Goal: Communication & Community: Answer question/provide support

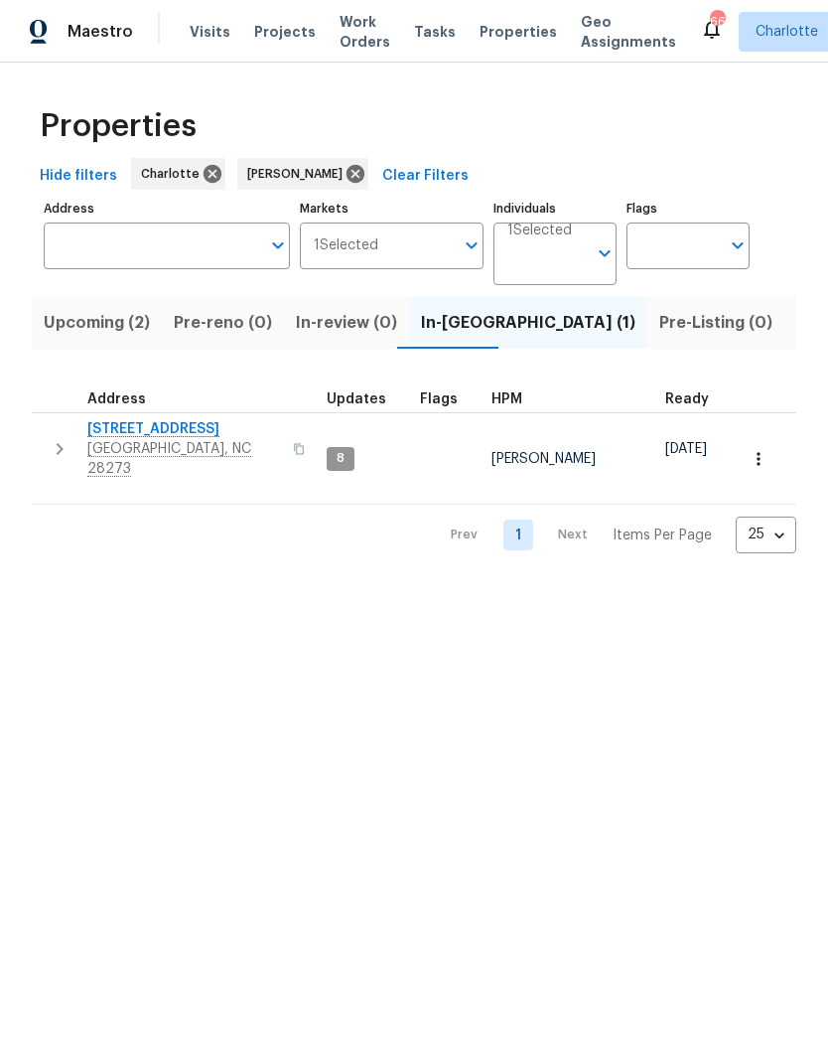
scroll to position [0, 39]
click at [56, 454] on button "button" at bounding box center [60, 449] width 40 height 60
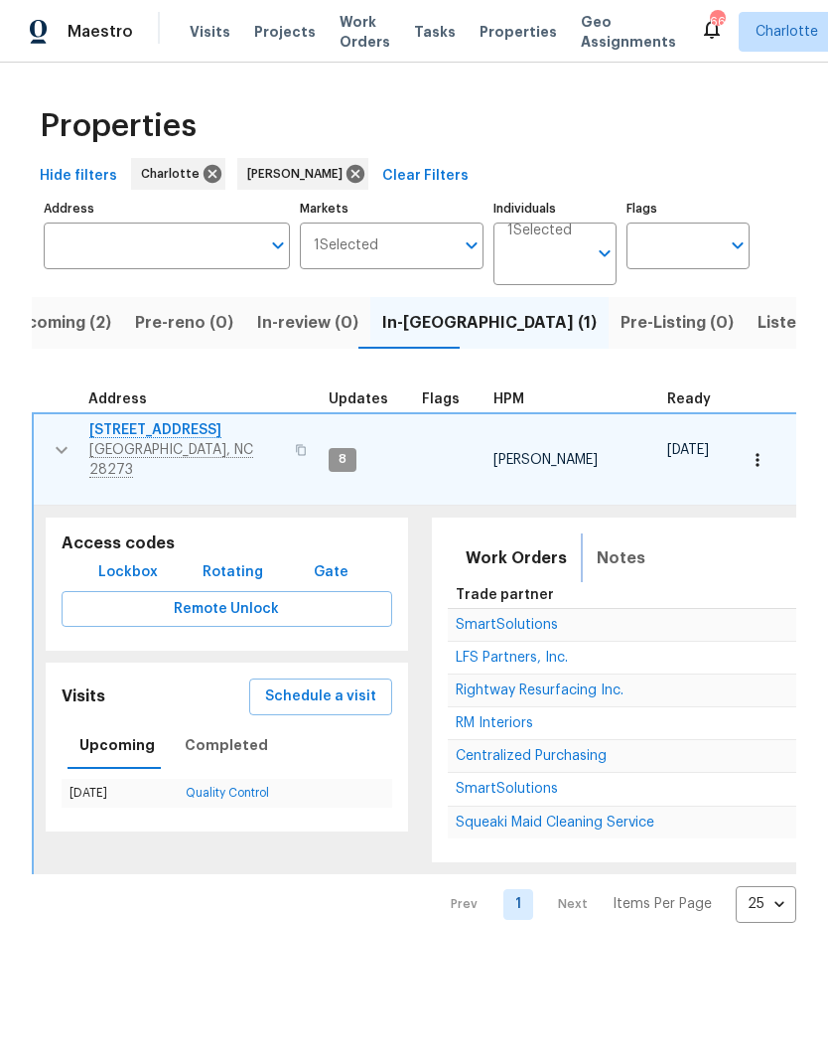
click at [621, 544] on span "Notes" at bounding box center [621, 558] width 49 height 28
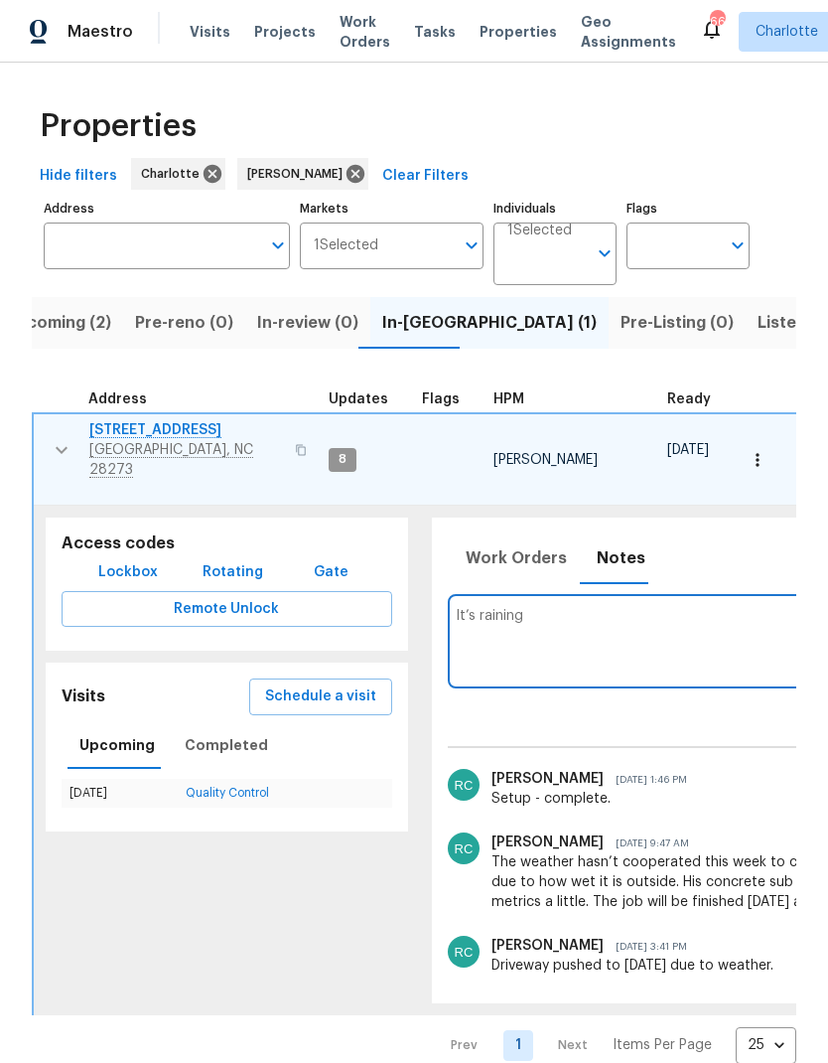
type textarea "It’s"
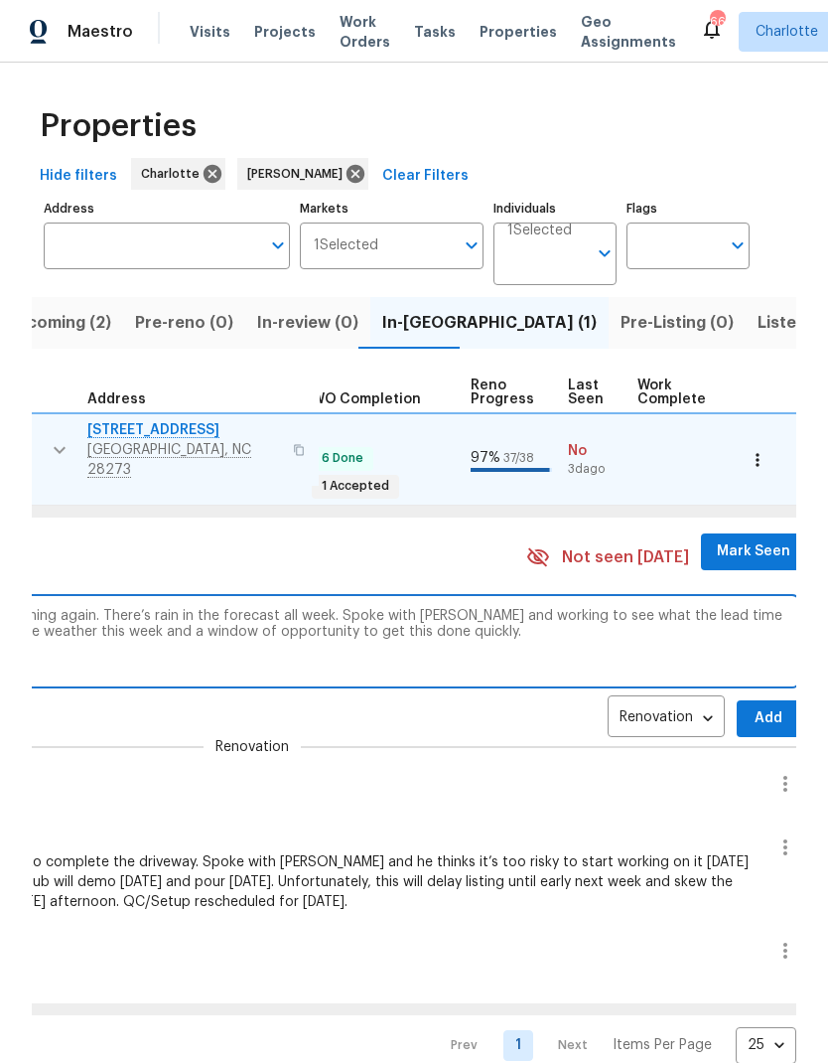
scroll to position [0, 766]
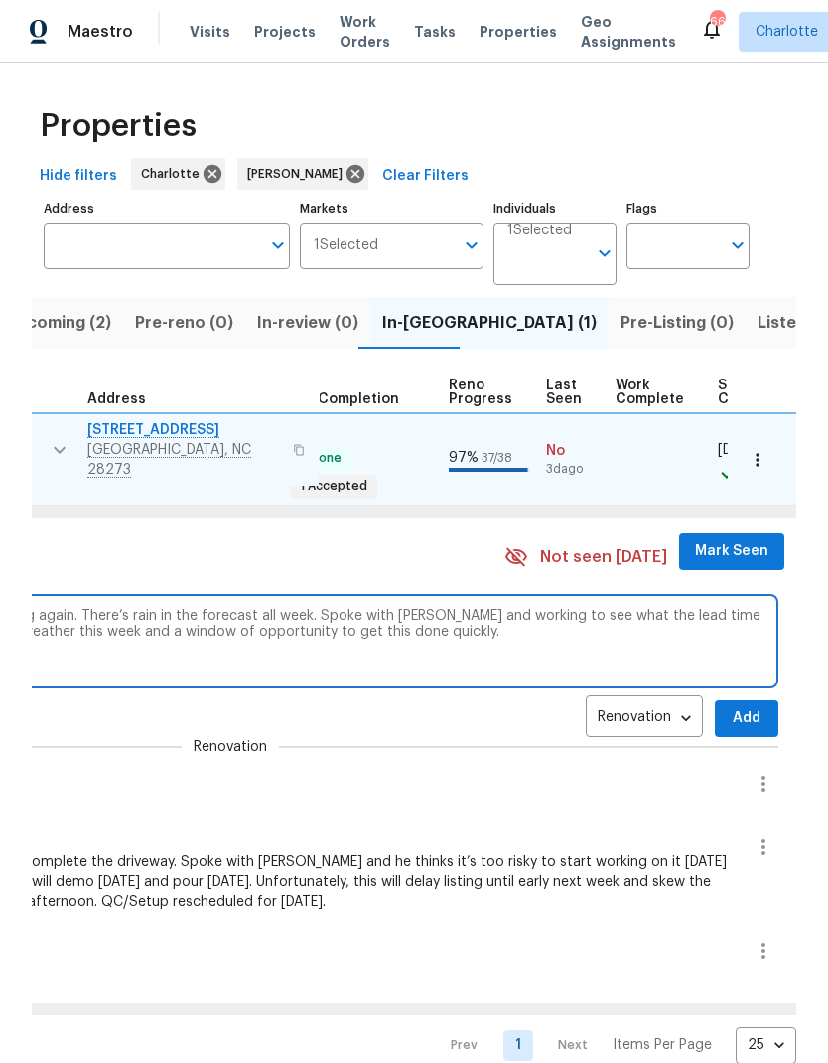
click at [457, 608] on textarea "Concrete pour was scheduled [DATE], but it’s raining again. There’s rain in the…" at bounding box center [230, 641] width 1081 height 67
click at [459, 608] on textarea "Concrete pour was scheduled [DATE], but it’s raining again. There’s rain in the…" at bounding box center [230, 641] width 1081 height 67
click at [670, 608] on textarea "Concrete pour was scheduled [DATE], but it’s raining again. There’s rain in the…" at bounding box center [230, 641] width 1081 height 67
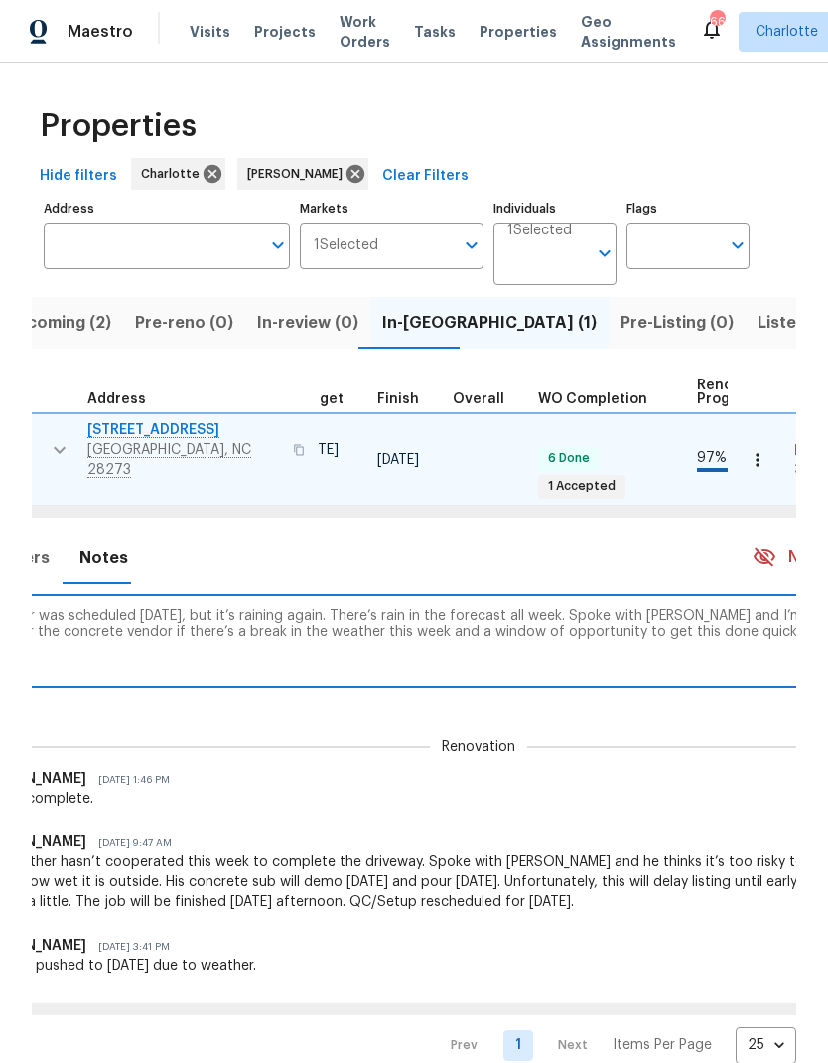
scroll to position [0, 536]
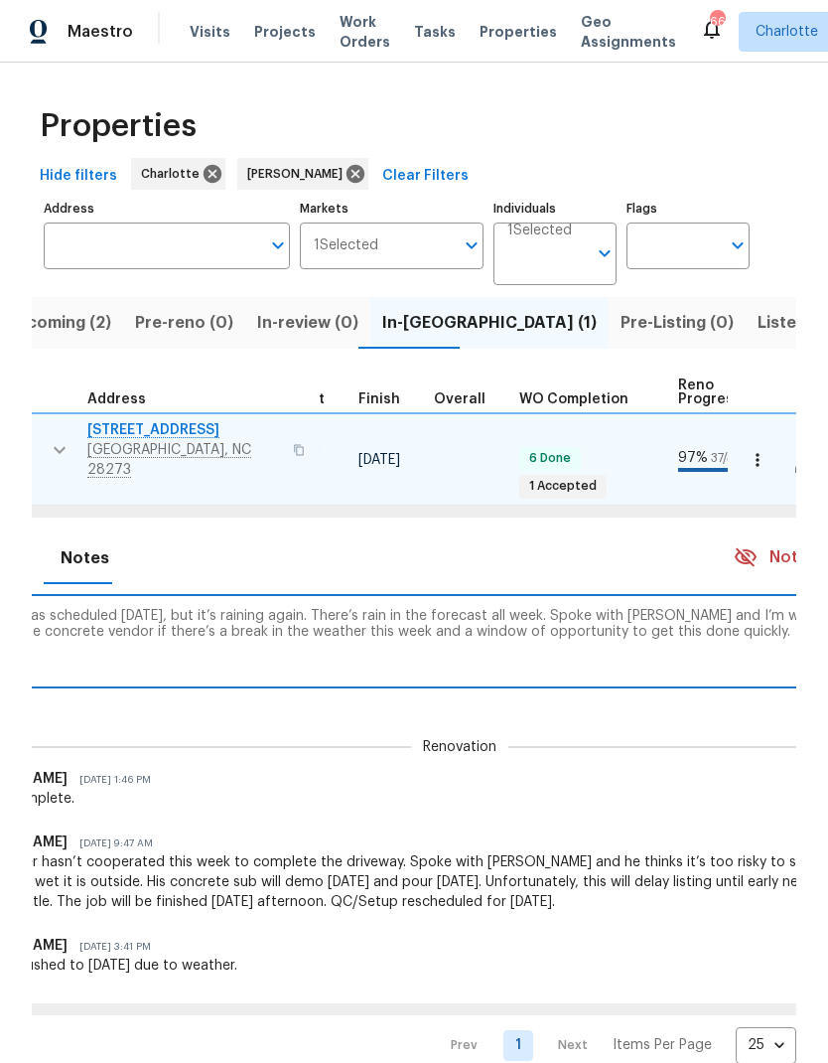
click at [356, 608] on textarea "Concrete pour was scheduled [DATE], but it’s raining again. There’s rain in the…" at bounding box center [460, 641] width 1081 height 67
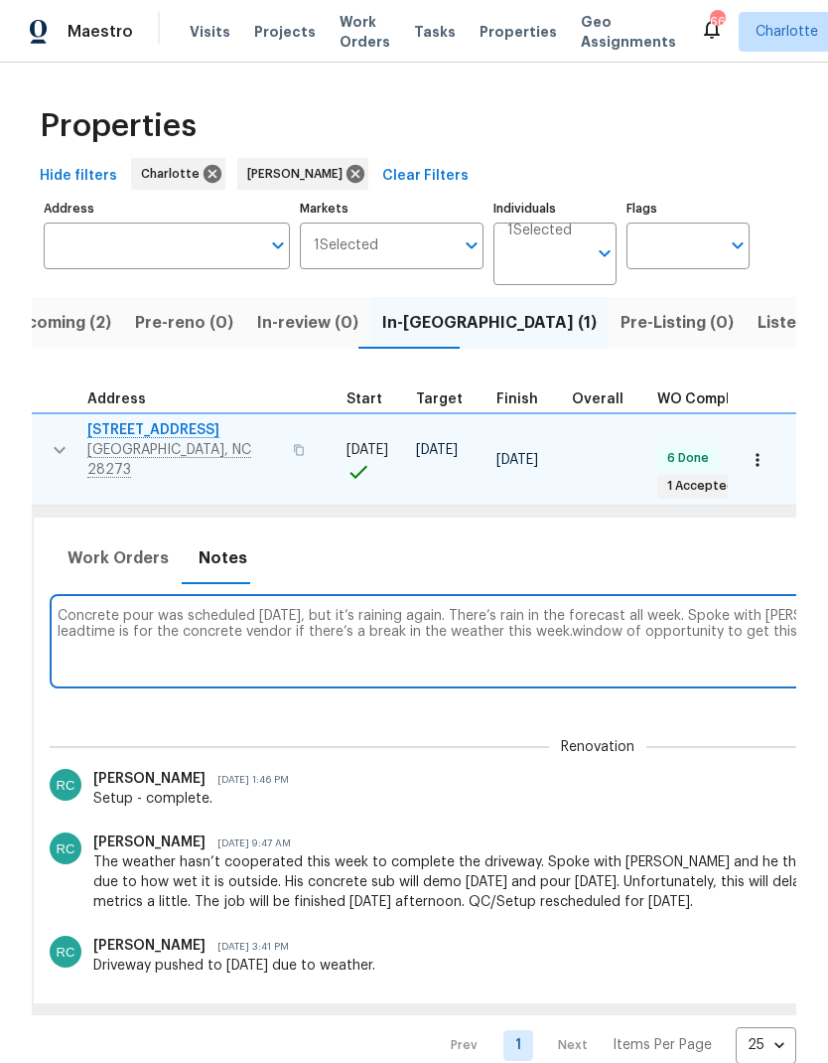
scroll to position [0, 399]
click at [507, 608] on textarea "Concrete pour was scheduled [DATE], but it’s raining again. There’s rain in the…" at bounding box center [597, 641] width 1081 height 67
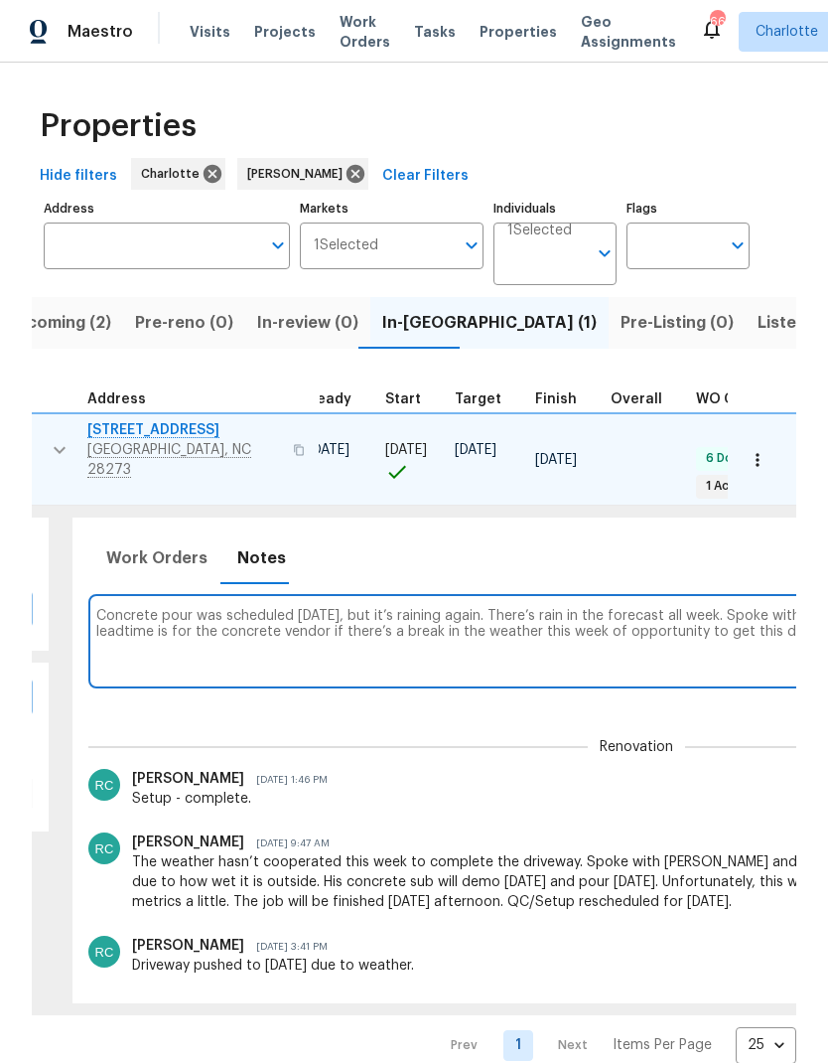
scroll to position [0, 351]
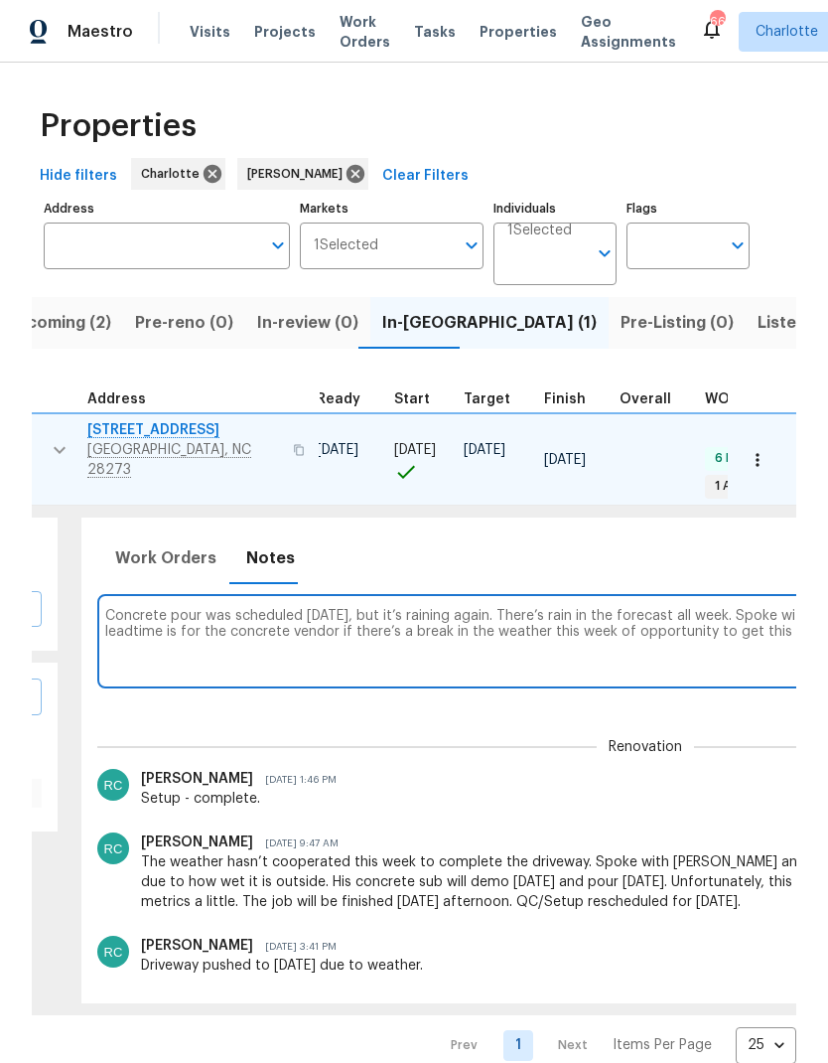
click at [241, 608] on textarea "Concrete pour was scheduled [DATE], but it’s raining again. There’s rain in the…" at bounding box center [645, 641] width 1081 height 67
click at [346, 608] on textarea "Concrete pour was scheduled [DATE], but it’s raining again. There’s rain in the…" at bounding box center [645, 641] width 1081 height 67
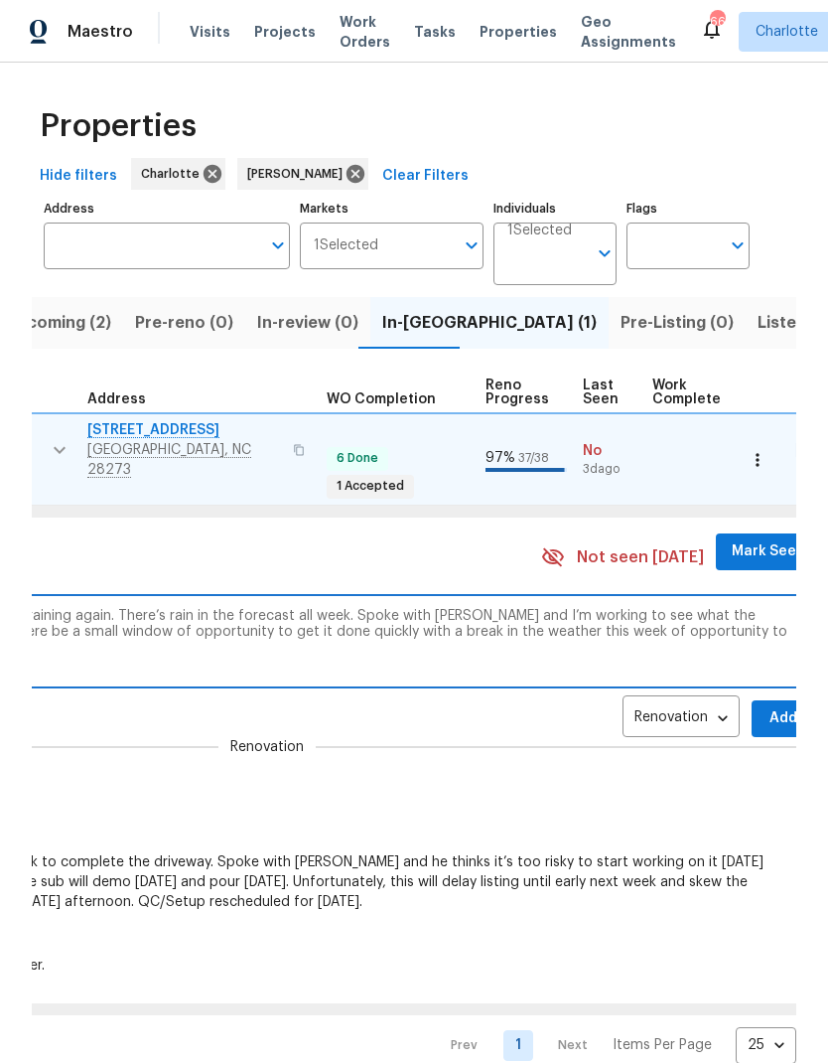
scroll to position [0, 749]
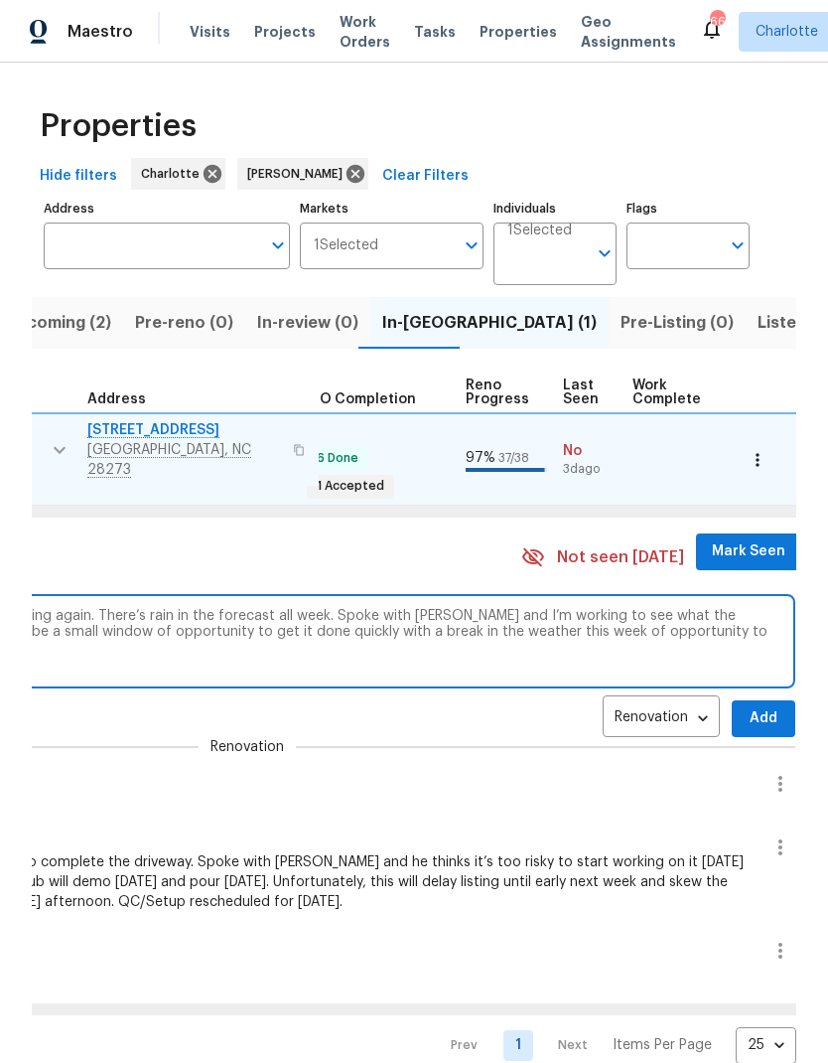
click at [543, 608] on textarea "Concrete pour was scheduled [DATE], but it’s raining again. There’s rain in the…" at bounding box center [247, 641] width 1081 height 67
click at [542, 608] on textarea "Concrete pour was scheduled [DATE], but it’s raining again. There’s rain in the…" at bounding box center [247, 641] width 1081 height 67
click at [523, 608] on textarea "Concrete pour was scheduled [DATE], but it’s raining again. There’s rain in the…" at bounding box center [247, 641] width 1081 height 67
click at [522, 608] on textarea "Concrete pour was scheduled [DATE], but it’s raining again. There’s rain in the…" at bounding box center [247, 641] width 1081 height 67
click at [543, 608] on textarea "Concrete pour was scheduled [DATE], but it’s raining again. There’s rain in the…" at bounding box center [247, 641] width 1081 height 67
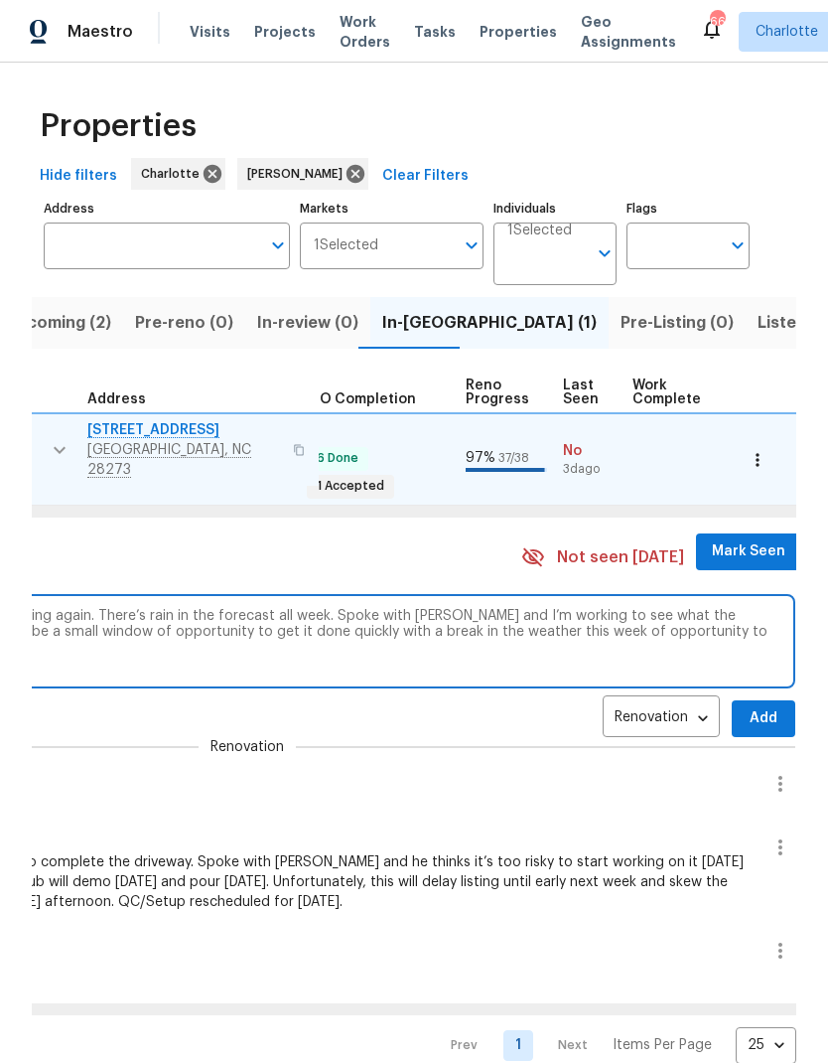
click at [543, 608] on textarea "Concrete pour was scheduled [DATE], but it’s raining again. There’s rain in the…" at bounding box center [247, 641] width 1081 height 67
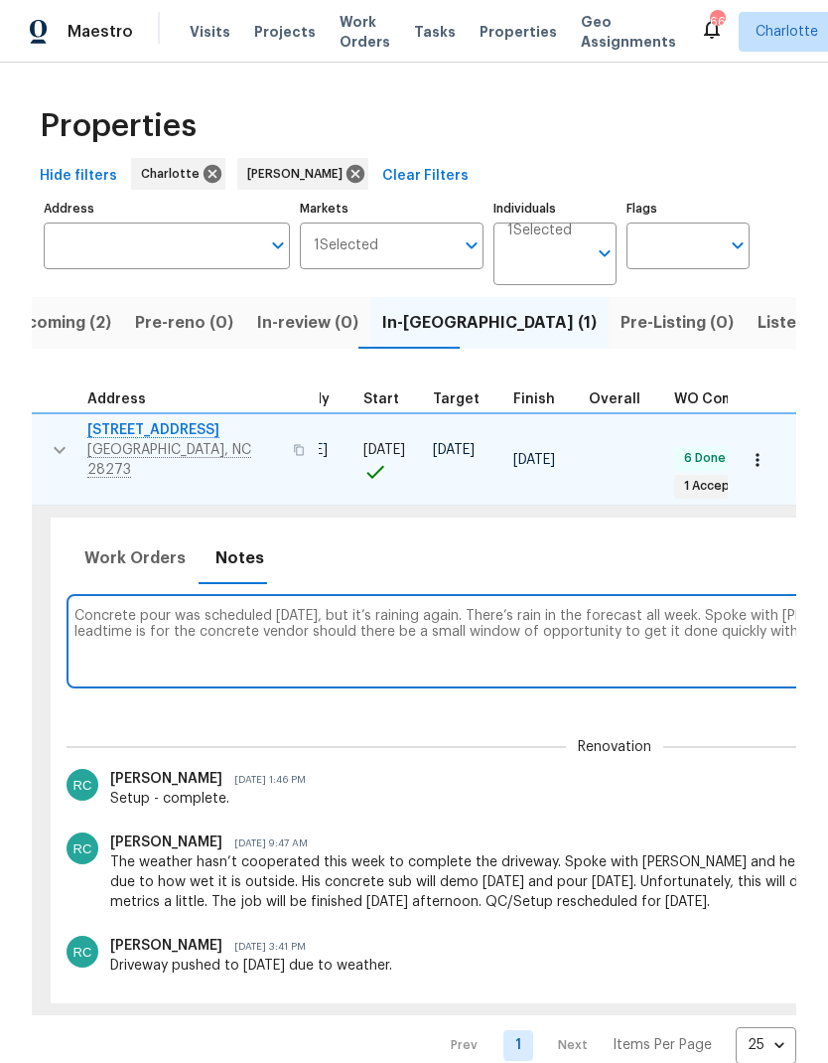
scroll to position [0, 380]
click at [326, 608] on textarea "Concrete pour was scheduled [DATE], but it’s raining again. There’s rain in the…" at bounding box center [615, 641] width 1081 height 67
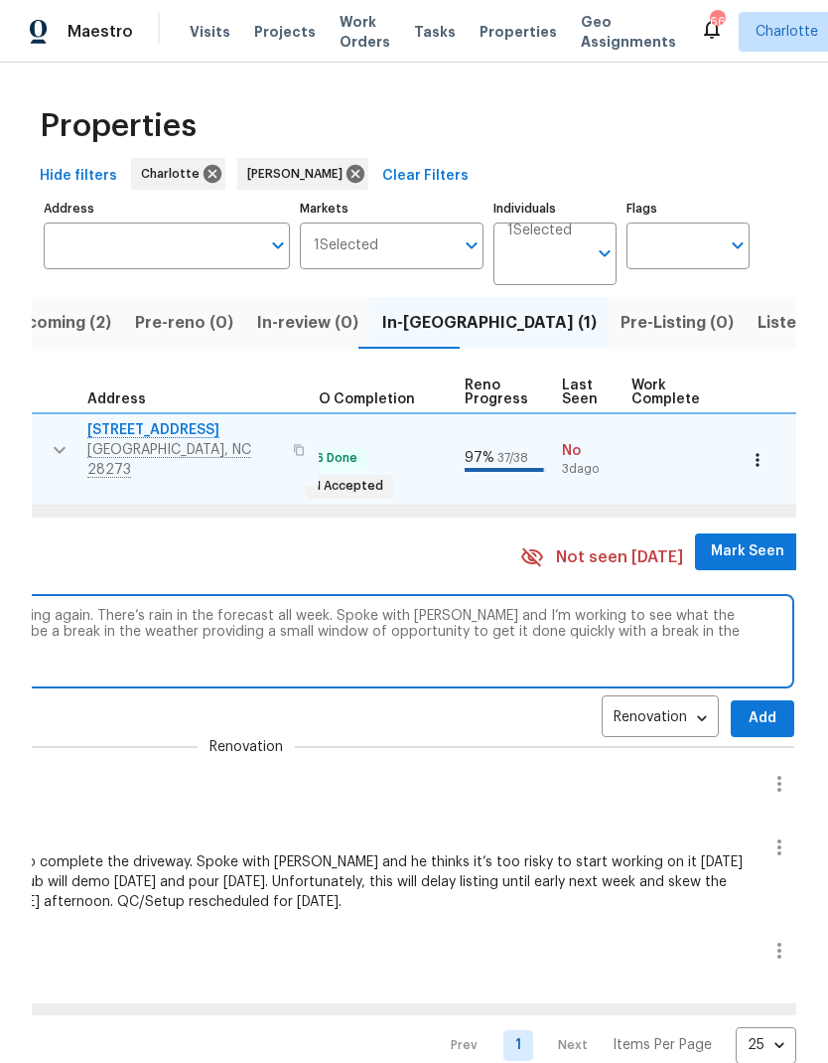
scroll to position [0, 754]
click at [506, 608] on textarea "Concrete pour was scheduled [DATE], but it’s raining again. There’s rain in the…" at bounding box center [242, 641] width 1081 height 67
click at [505, 608] on textarea "Concrete pour was scheduled [DATE], but it’s raining again. There’s rain in the…" at bounding box center [242, 641] width 1081 height 67
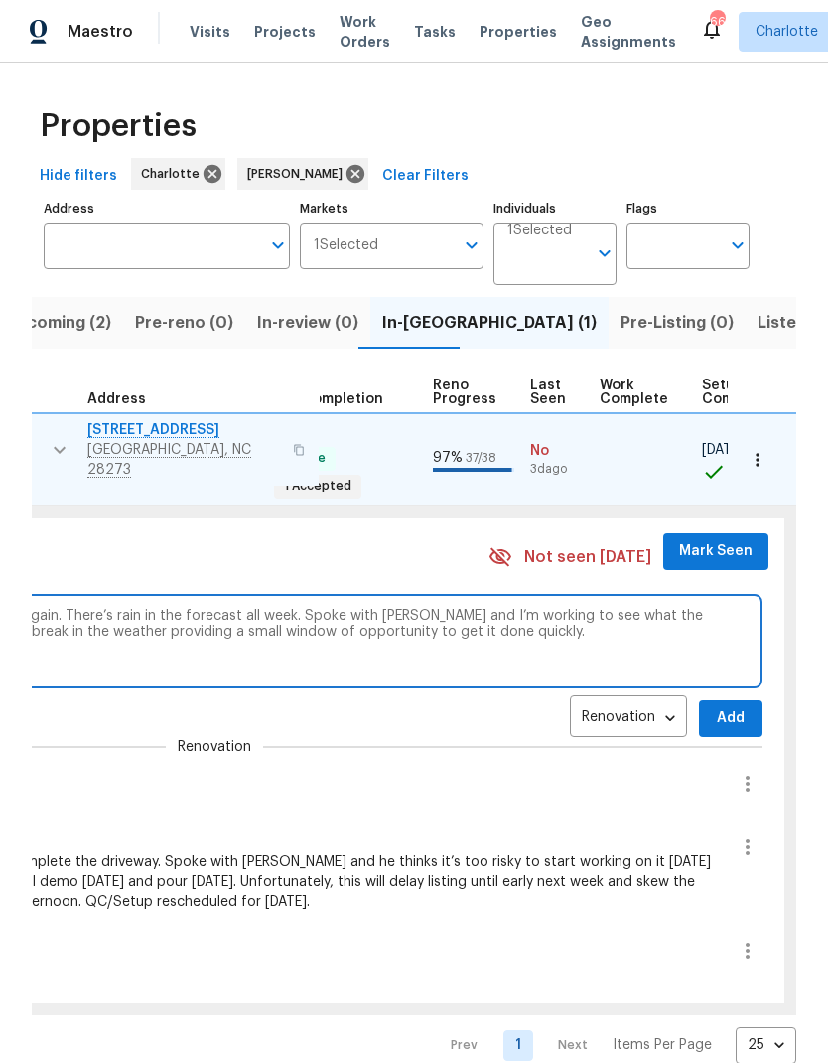
scroll to position [0, 781]
click at [595, 608] on textarea "Concrete pour was scheduled [DATE], but it’s raining again. There’s rain in the…" at bounding box center [215, 641] width 1081 height 67
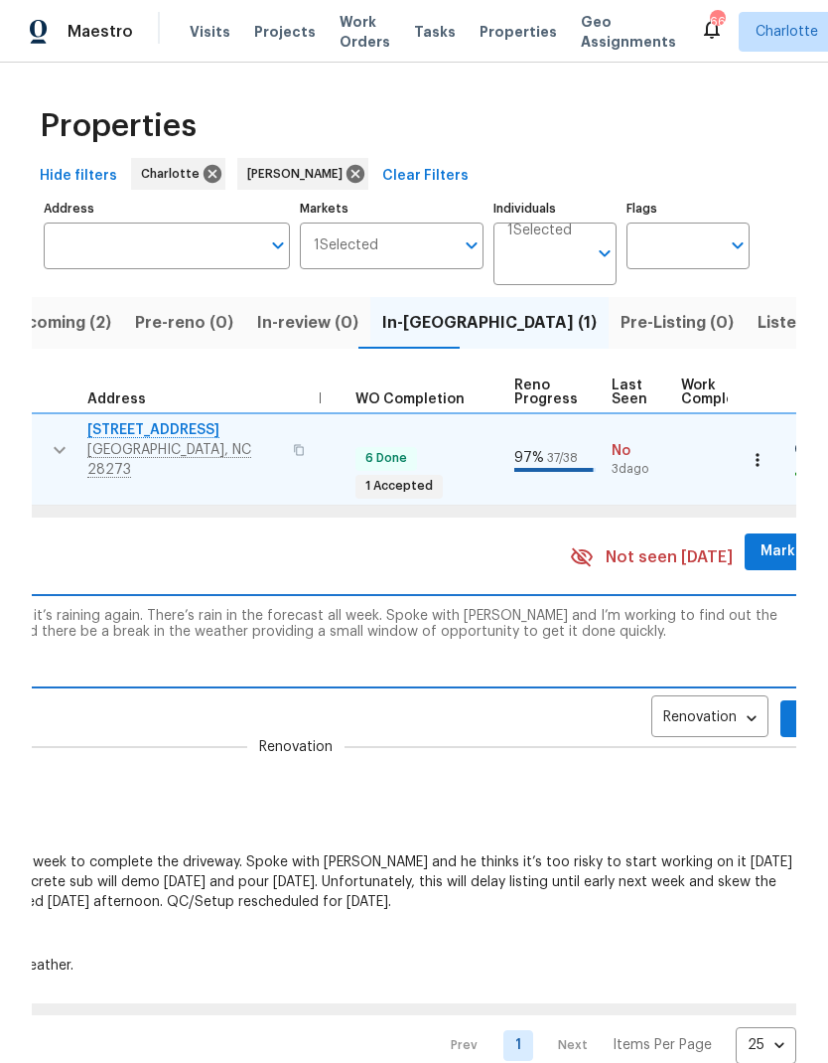
scroll to position [0, 749]
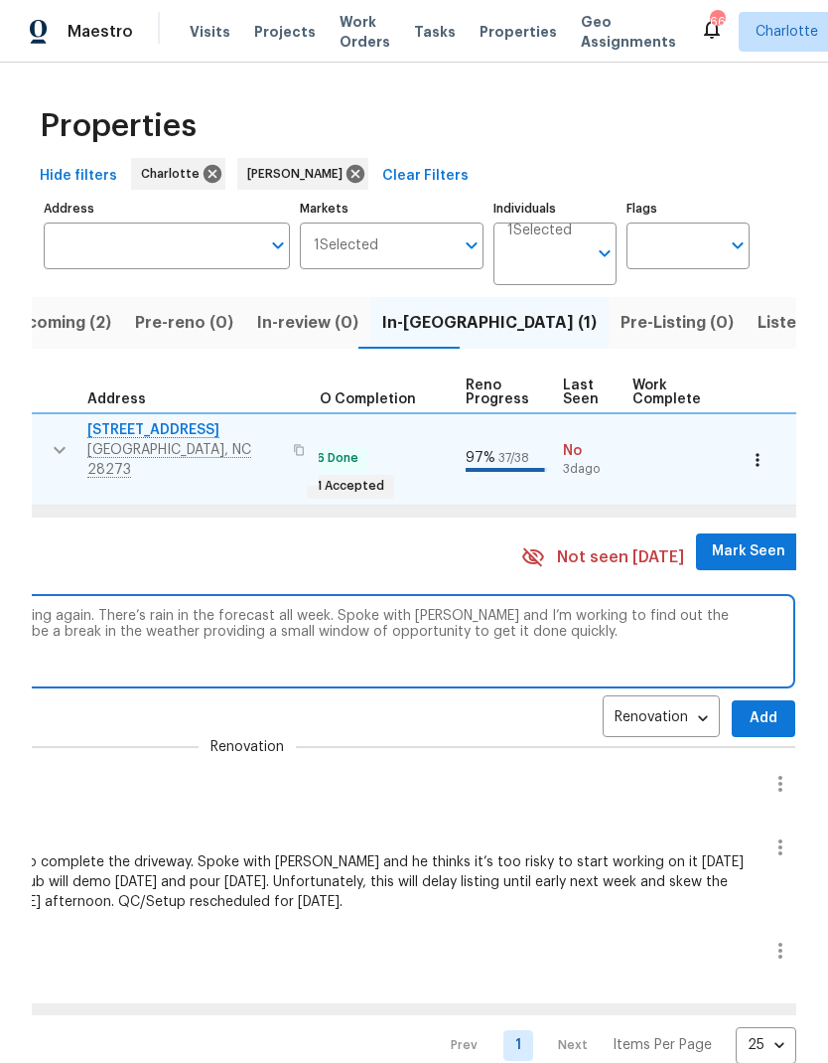
click at [716, 608] on textarea "Concrete pour was scheduled [DATE], but it’s raining again. There’s rain in the…" at bounding box center [247, 641] width 1081 height 67
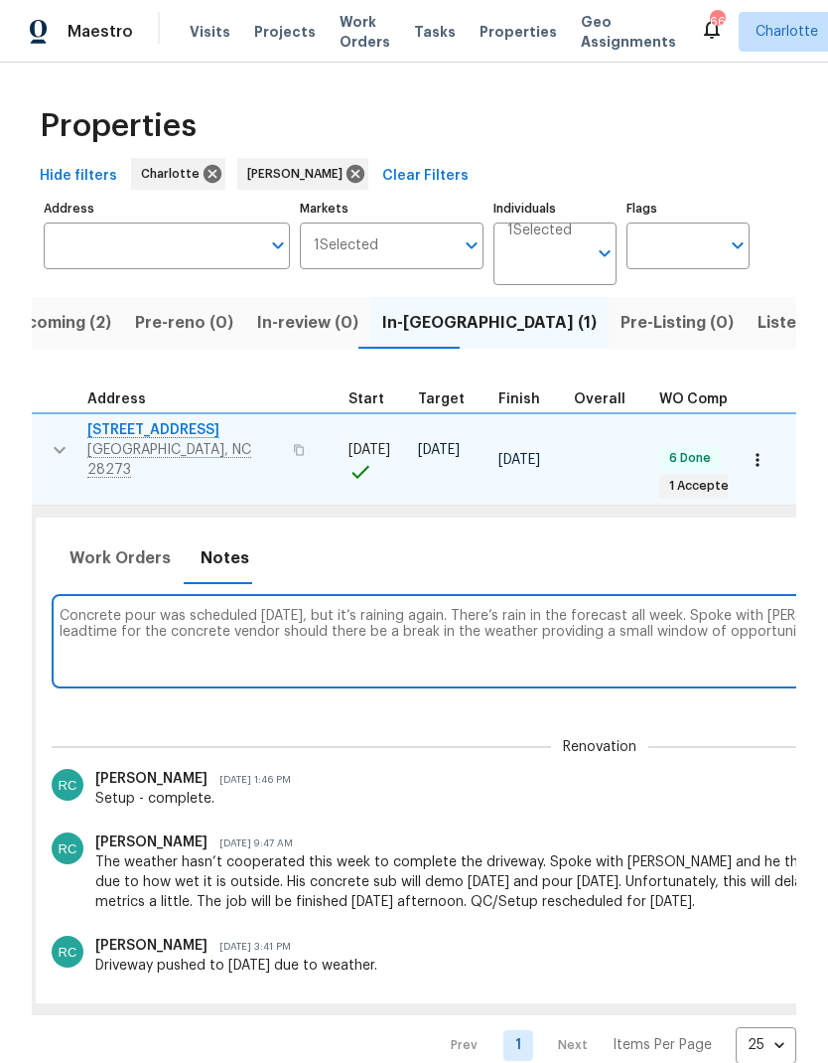
scroll to position [0, 388]
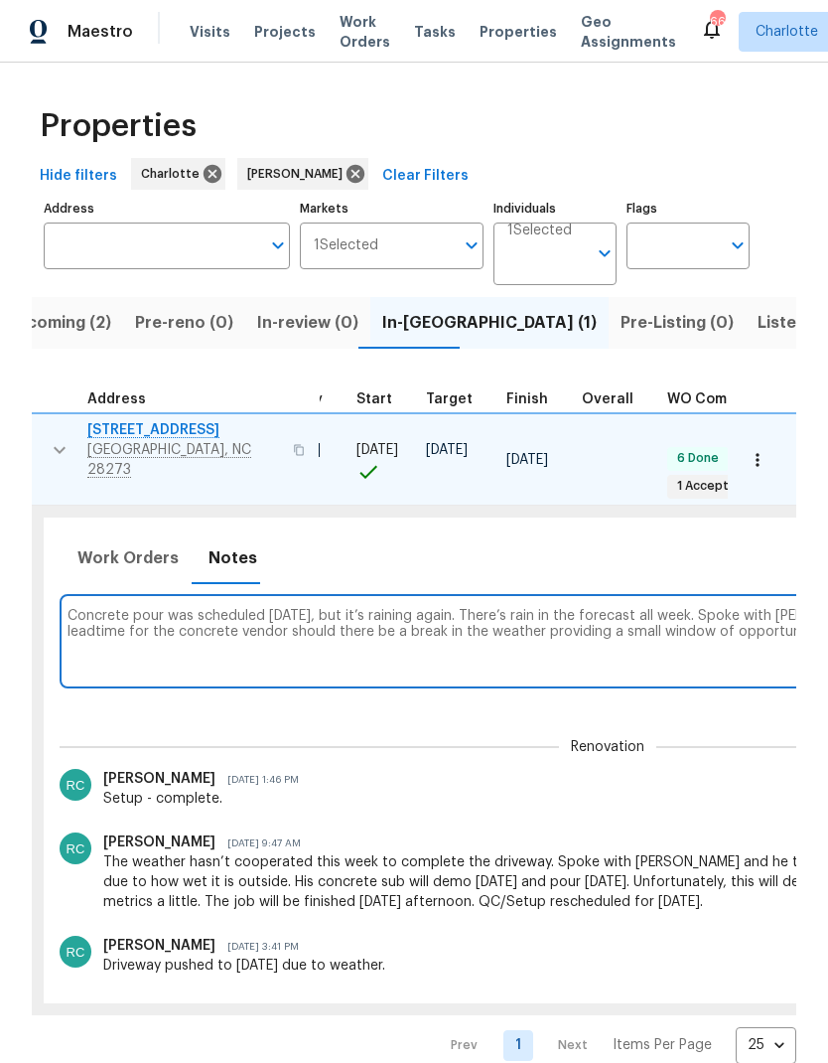
click at [436, 610] on textarea "Concrete pour was scheduled [DATE], but it’s raining again. There’s rain in the…" at bounding box center [608, 641] width 1081 height 67
click at [417, 608] on textarea "Concrete pour was scheduled [DATE], but it’s raining again. There’s rain in the…" at bounding box center [608, 641] width 1081 height 67
click at [522, 608] on textarea "Concrete pour was scheduled [DATE], but it’s raining again. There’s rain in the…" at bounding box center [608, 641] width 1081 height 67
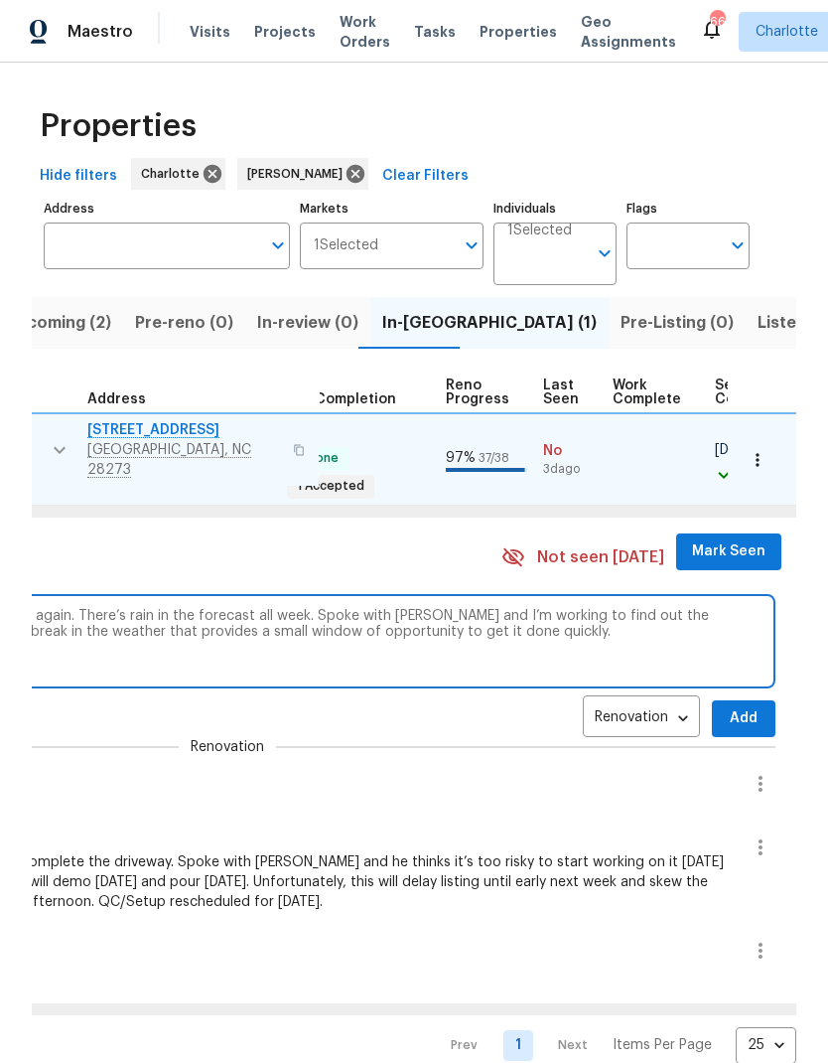
scroll to position [0, 768]
click at [651, 608] on textarea "Concrete pour was scheduled [DATE], but it’s raining again. There’s rain in the…" at bounding box center [228, 641] width 1081 height 67
click at [656, 608] on textarea "Concrete pour was scheduled [DATE], but it’s raining again. There’s rain in the…" at bounding box center [228, 641] width 1081 height 67
click at [653, 608] on textarea "Concrete pour was scheduled [DATE], but it’s raining again. There’s rain in the…" at bounding box center [228, 641] width 1081 height 67
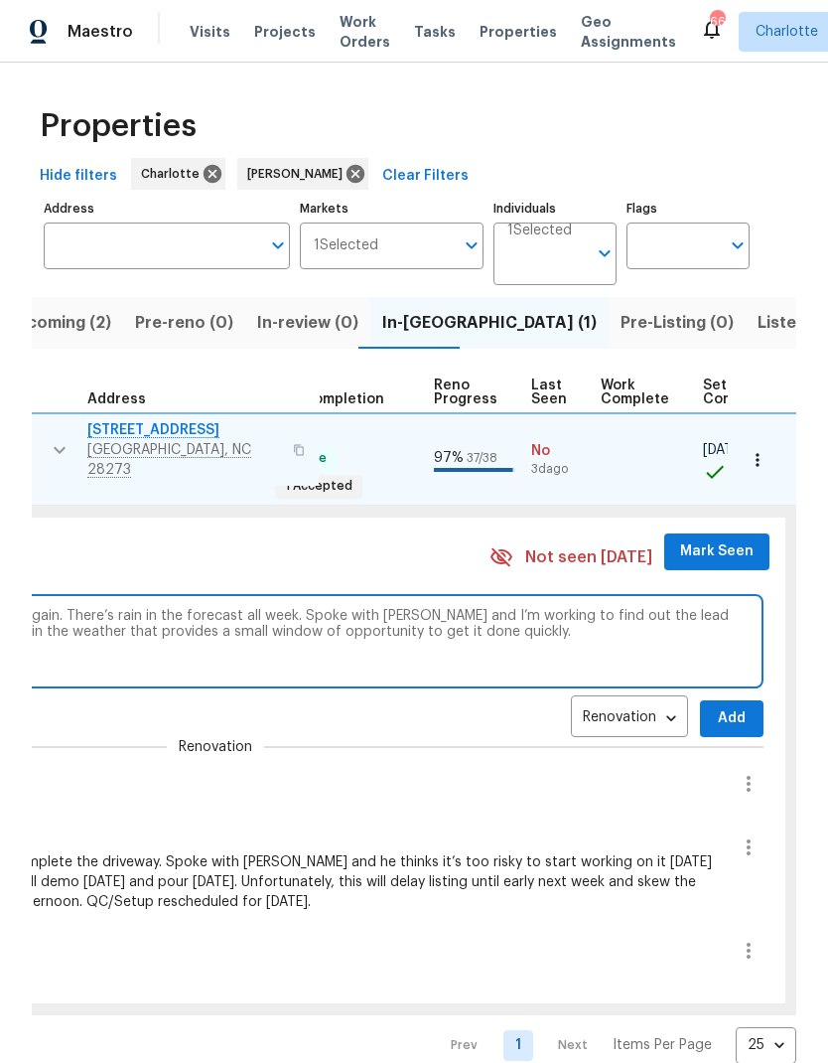
scroll to position [0, 819]
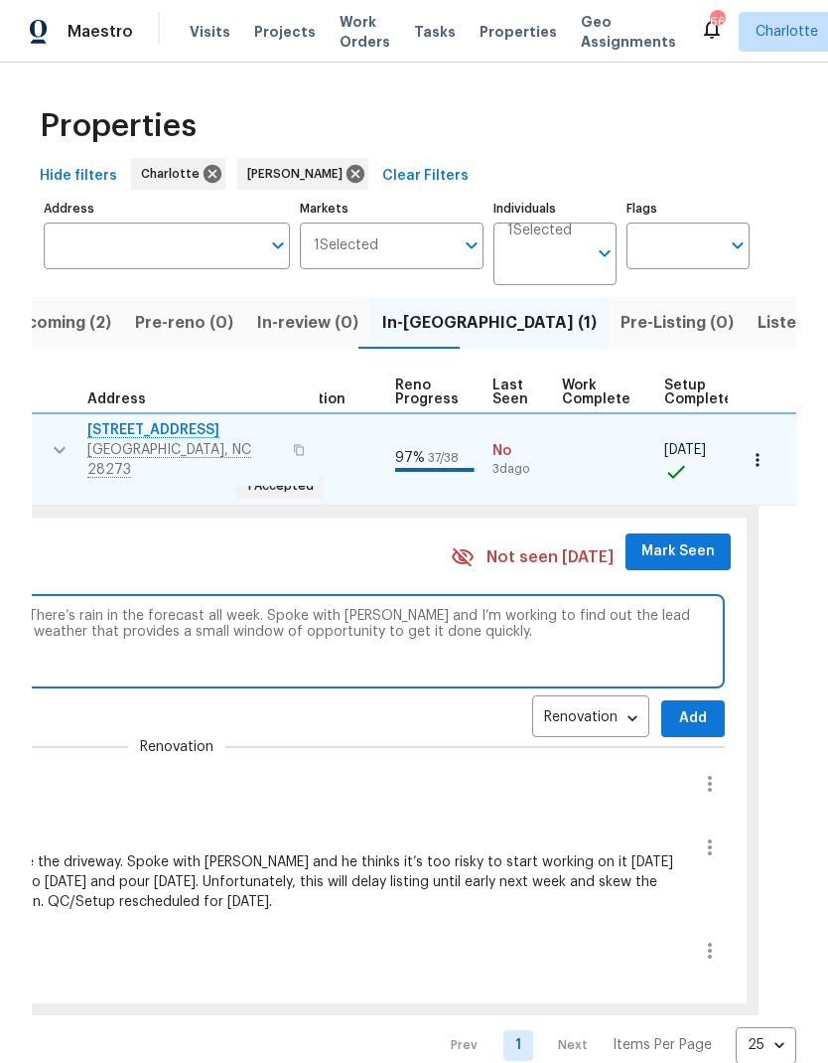
type textarea "Concrete pour was scheduled [DATE], but it’s raining again. There’s rain in the…"
click at [677, 706] on span "Add" at bounding box center [693, 718] width 32 height 25
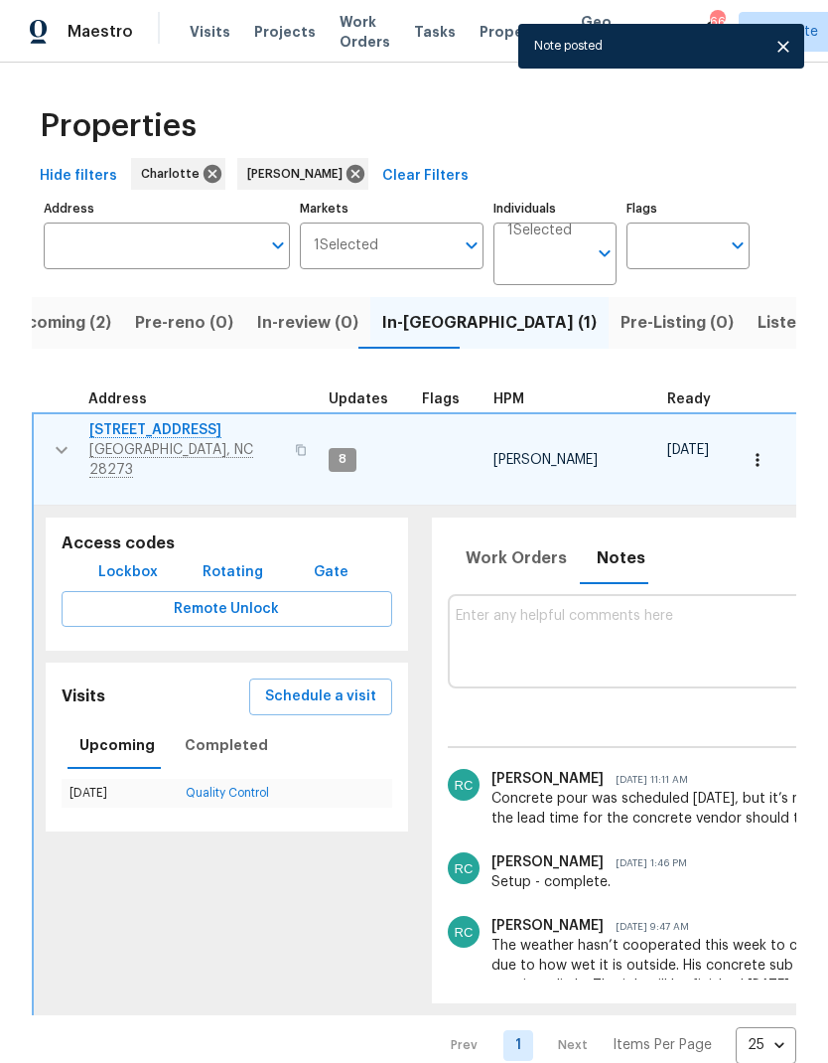
scroll to position [0, 0]
click at [70, 447] on icon "button" at bounding box center [62, 450] width 24 height 24
